Goal: Task Accomplishment & Management: Manage account settings

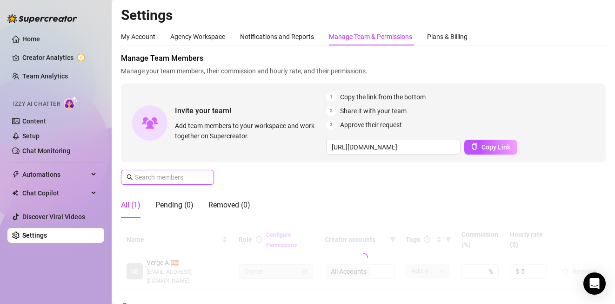
click at [157, 176] on input "text" at bounding box center [168, 177] width 66 height 10
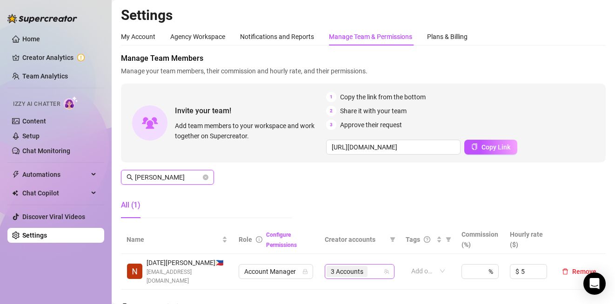
click at [349, 269] on span "3 Accounts" at bounding box center [347, 272] width 33 height 10
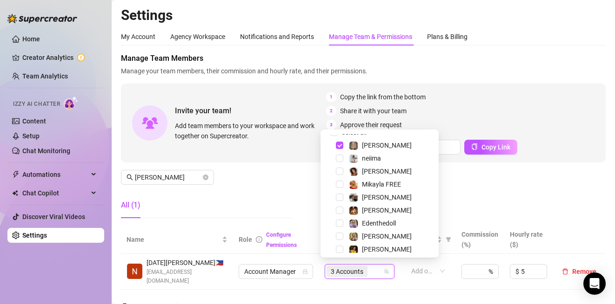
scroll to position [7, 0]
click at [338, 185] on span "Select tree node" at bounding box center [339, 184] width 7 height 7
click at [189, 179] on input "[PERSON_NAME]" at bounding box center [168, 177] width 66 height 10
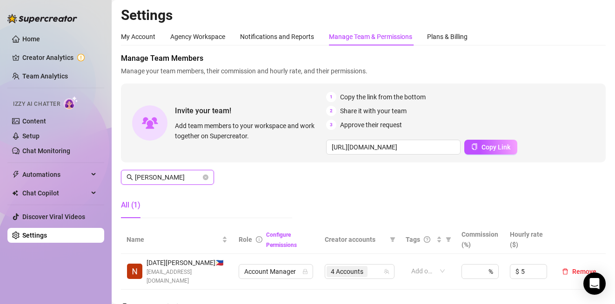
click at [189, 179] on input "[PERSON_NAME]" at bounding box center [168, 177] width 66 height 10
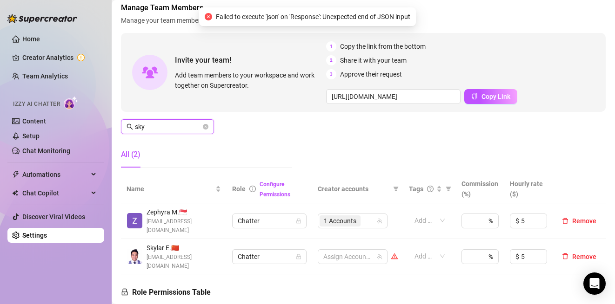
scroll to position [51, 0]
click at [239, 250] on span "Chatter" at bounding box center [269, 257] width 63 height 14
type input "sky"
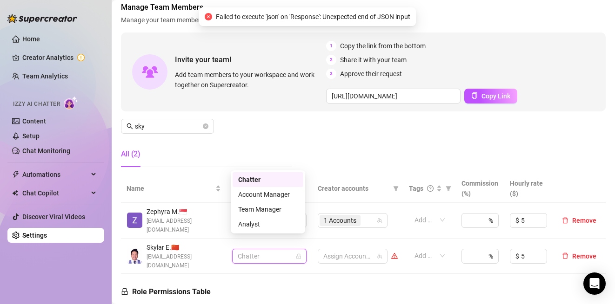
click at [261, 250] on span "Chatter" at bounding box center [269, 257] width 63 height 14
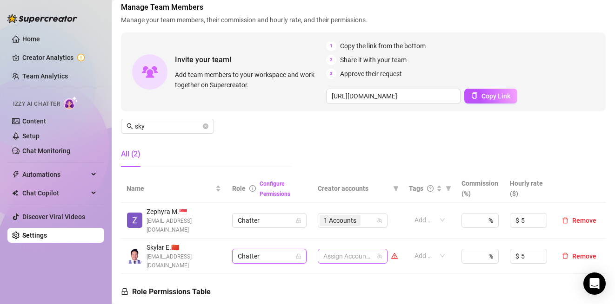
click at [336, 250] on div at bounding box center [347, 256] width 56 height 13
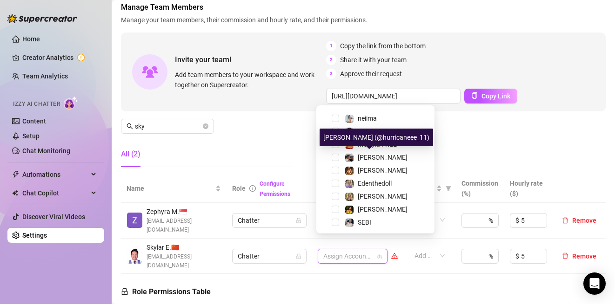
scroll to position [24, 0]
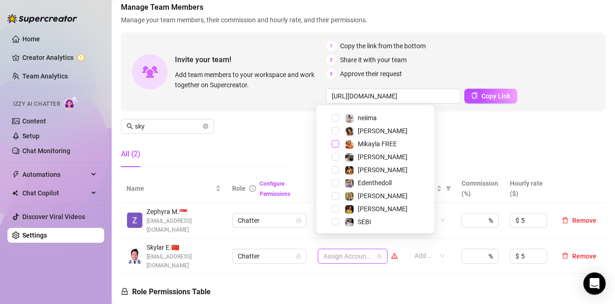
click at [333, 146] on span "Select tree node" at bounding box center [334, 143] width 7 height 7
click at [229, 166] on div "All (2)" at bounding box center [206, 154] width 171 height 26
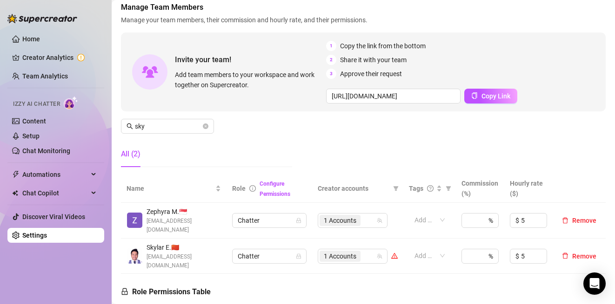
click at [134, 249] on img at bounding box center [134, 256] width 15 height 15
